Goal: Download file/media

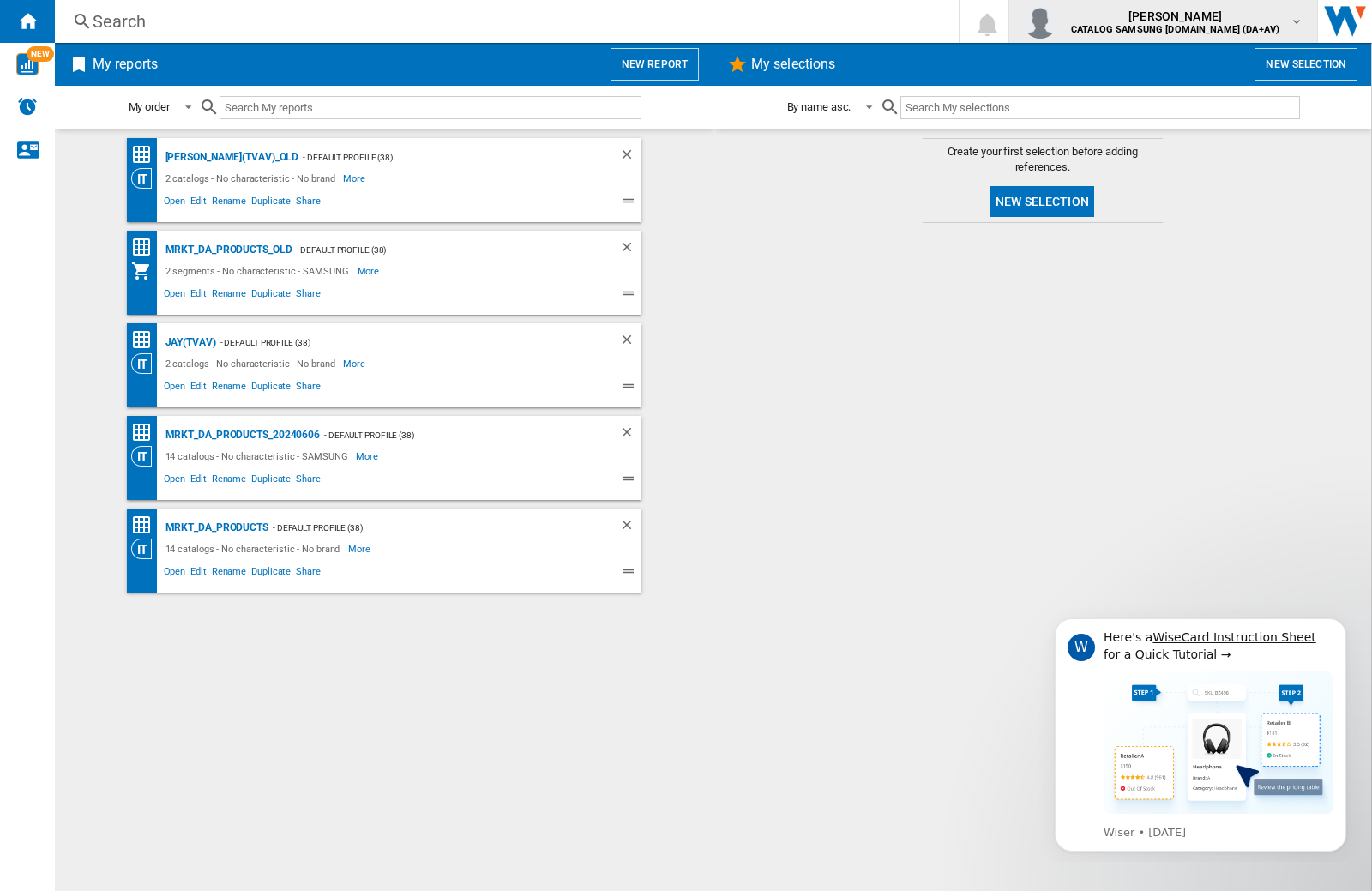
click at [1057, 22] on img "button" at bounding box center [1040, 21] width 34 height 34
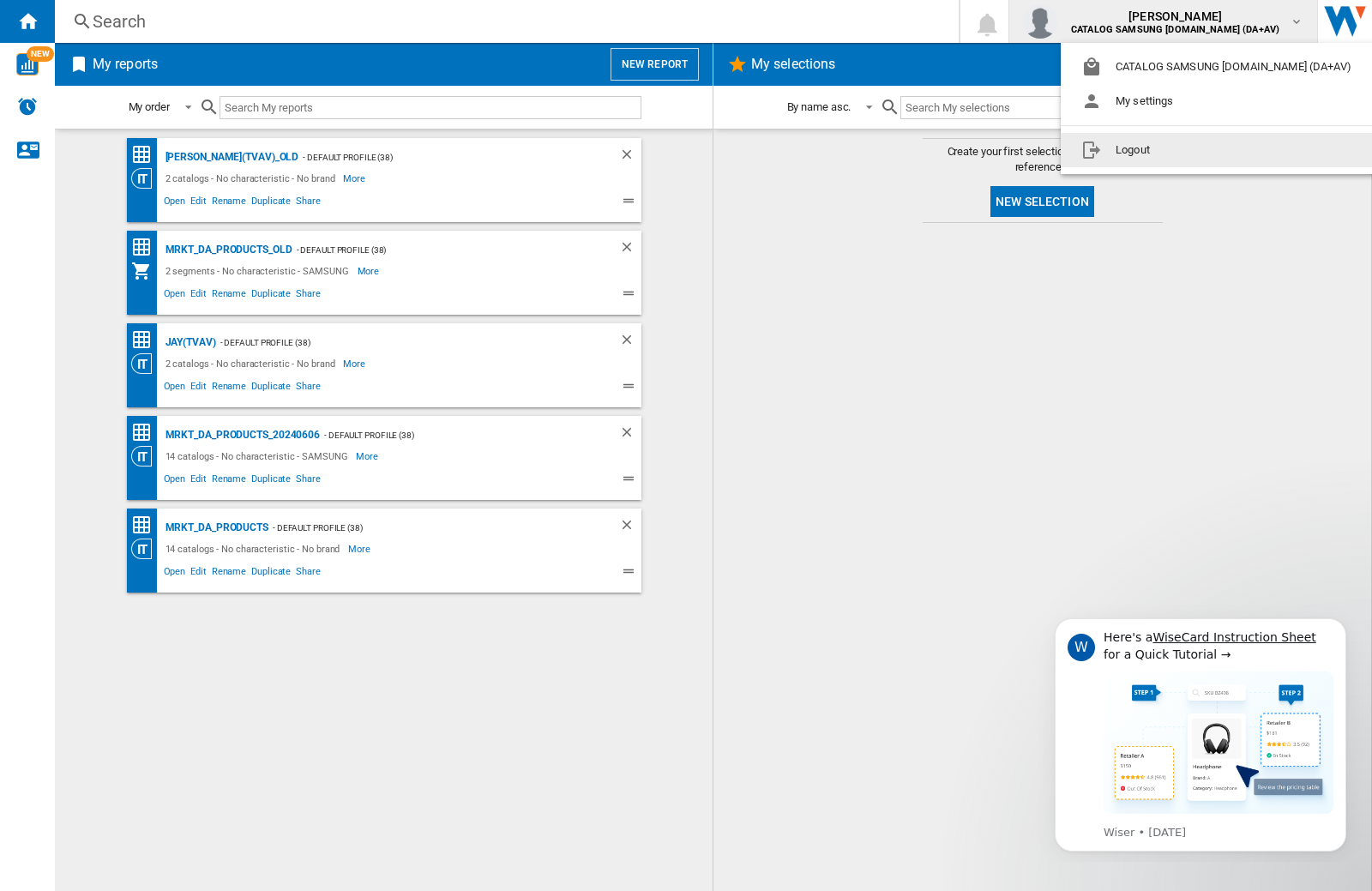
click at [1193, 150] on button "Logout" at bounding box center [1219, 150] width 318 height 34
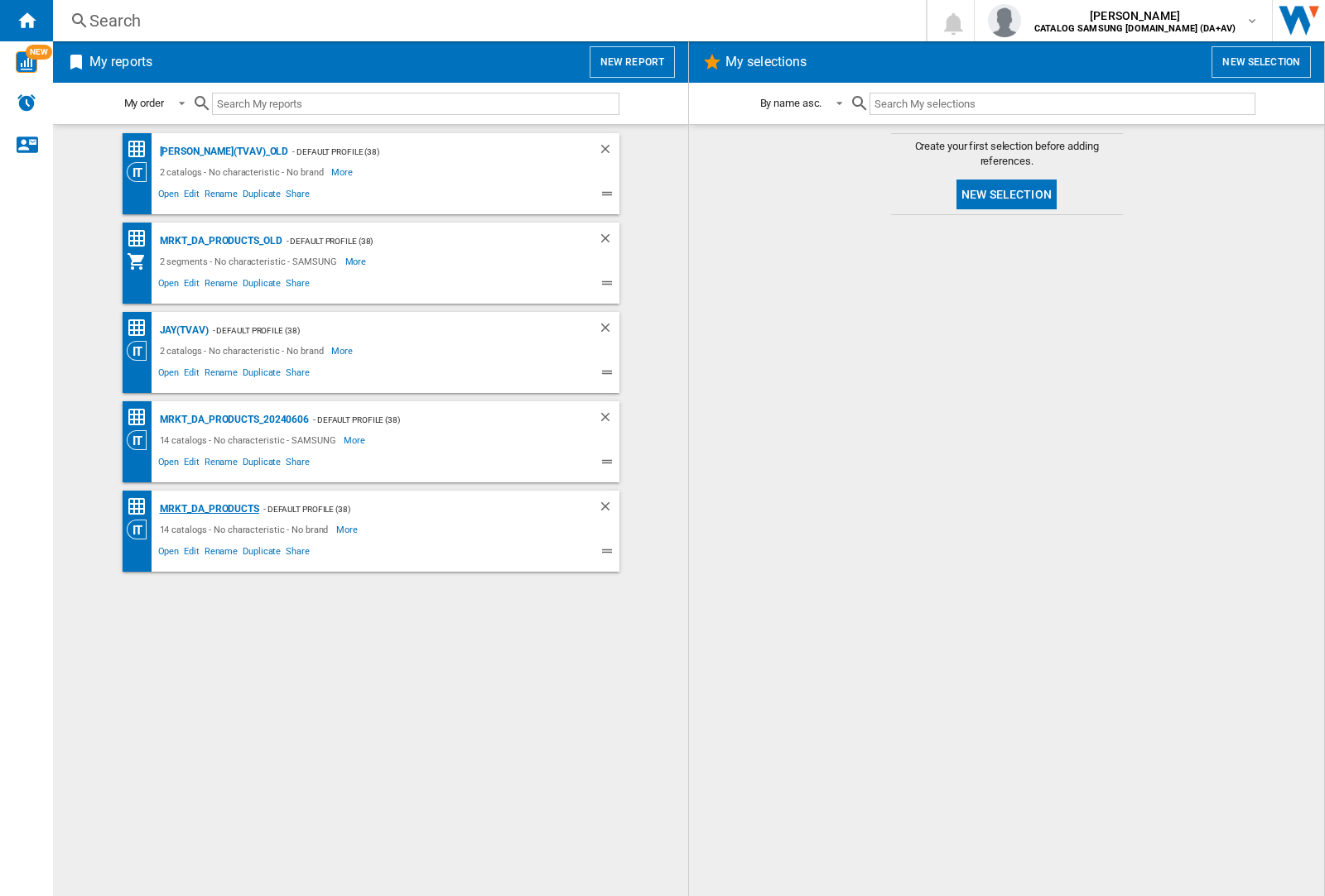
click at [209, 509] on div "MRKT_DA_PRODUCTS" at bounding box center [208, 510] width 104 height 21
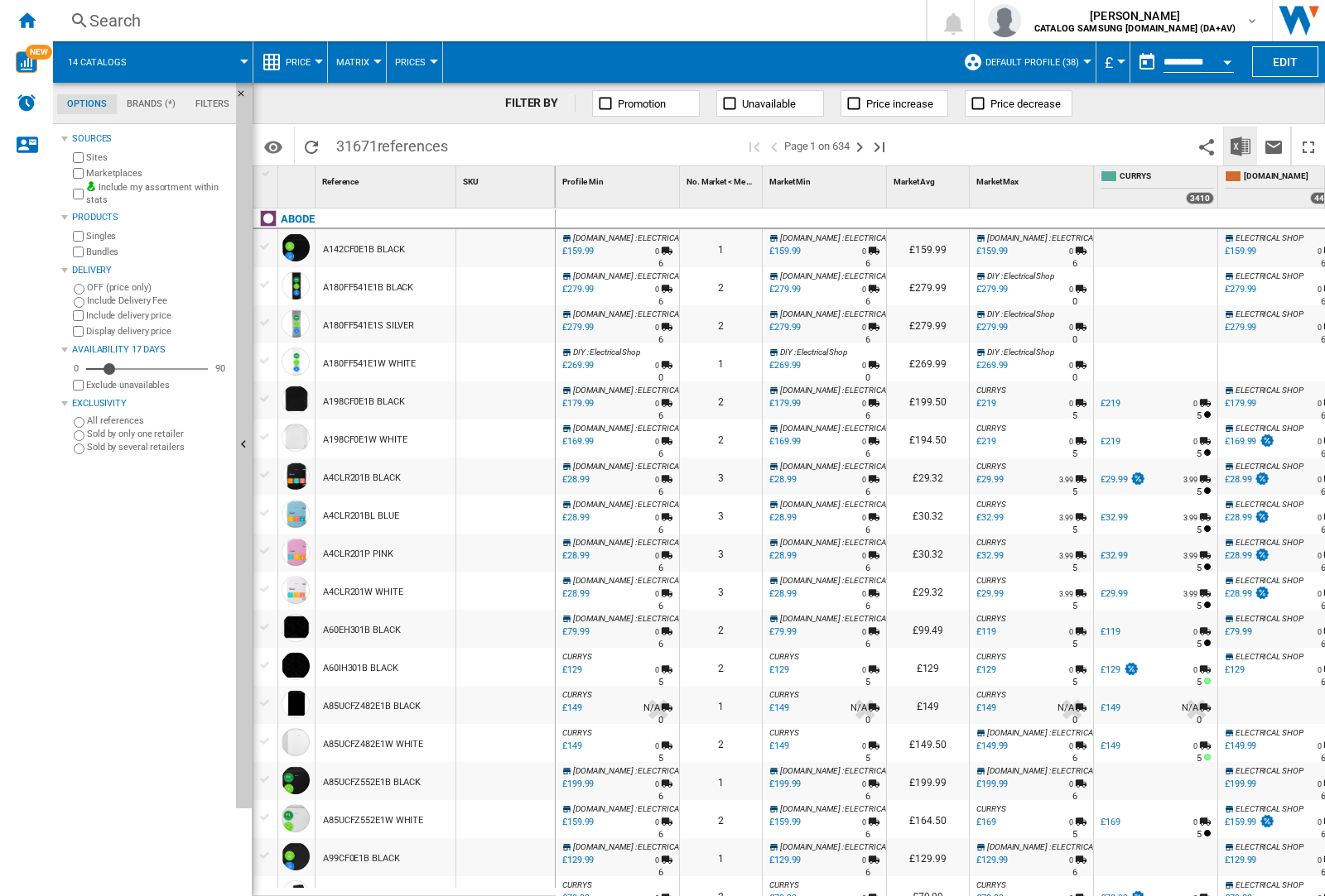
click at [1239, 144] on img "Download in Excel" at bounding box center [1240, 146] width 20 height 20
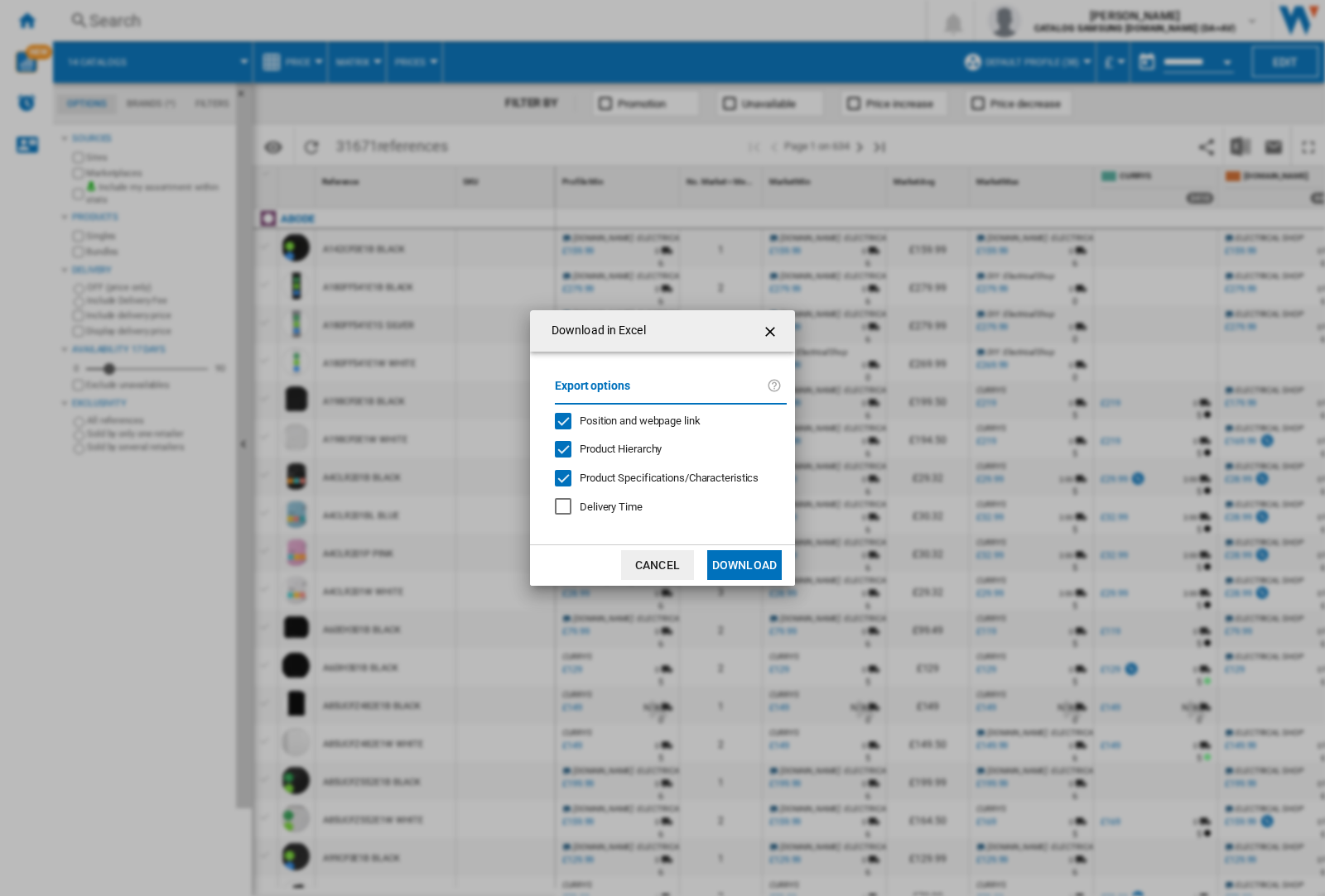
click at [629, 420] on span "Position and webpage link" at bounding box center [640, 420] width 121 height 12
click at [744, 566] on button "Download" at bounding box center [744, 566] width 75 height 30
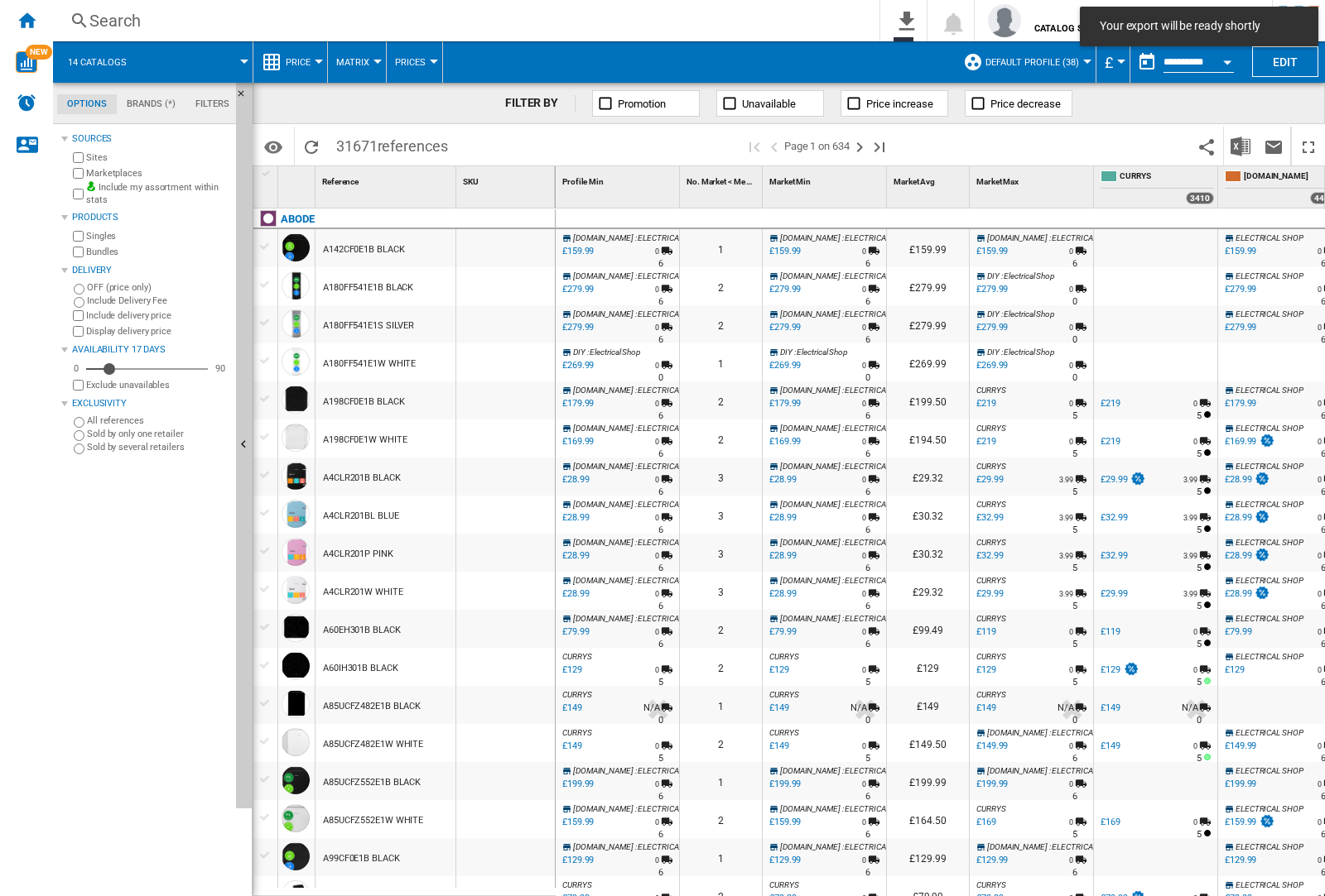
click at [516, 283] on div at bounding box center [505, 286] width 98 height 38
